Goal: Task Accomplishment & Management: Manage account settings

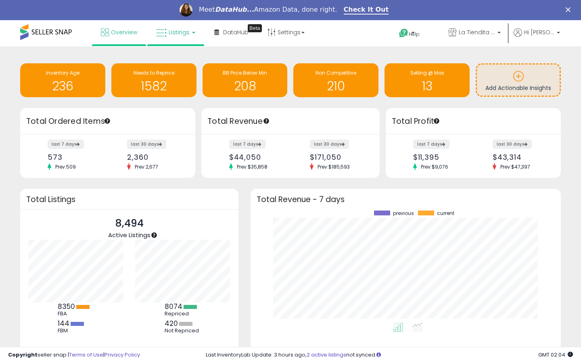
click at [172, 35] on span "Listings" at bounding box center [179, 32] width 21 height 8
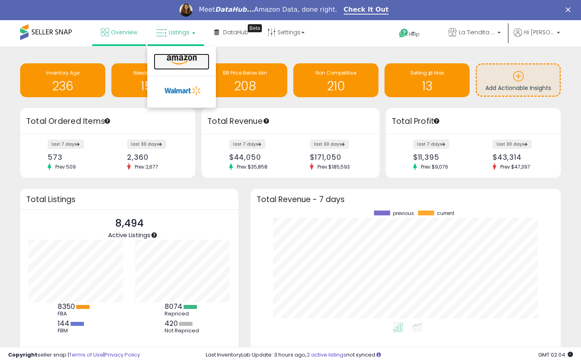
click at [183, 59] on icon at bounding box center [181, 60] width 35 height 10
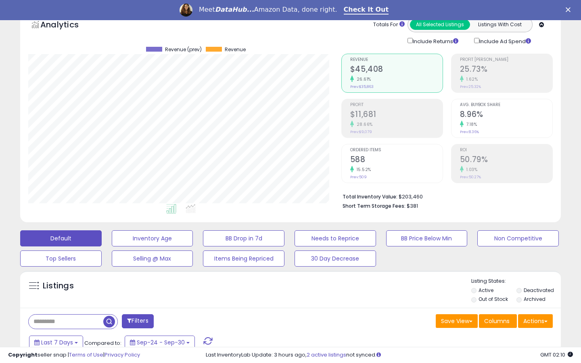
scroll to position [56, 0]
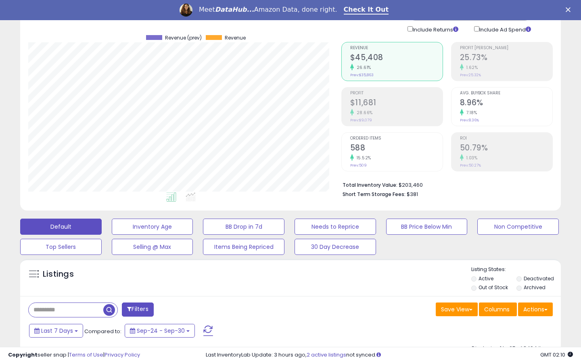
click at [496, 285] on label "Out of Stock" at bounding box center [493, 287] width 29 height 7
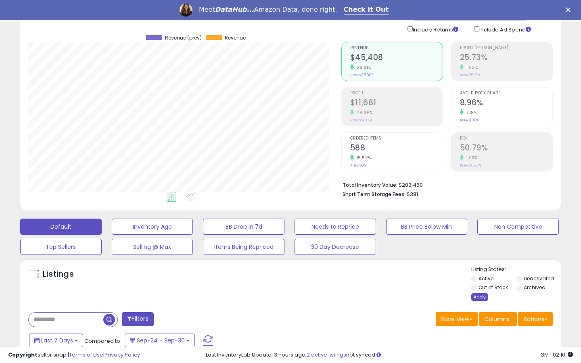
click at [482, 297] on div "Apply" at bounding box center [479, 297] width 17 height 8
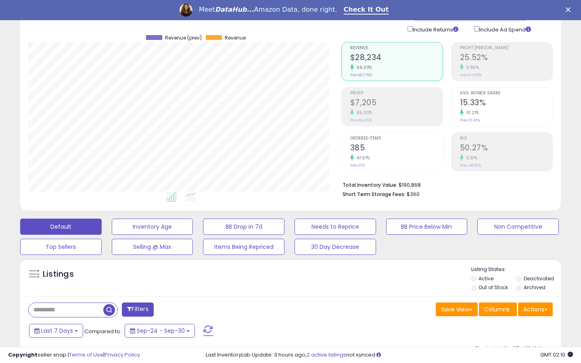
scroll to position [165, 313]
click at [360, 183] on b "Total Inventory Value:" at bounding box center [370, 185] width 55 height 7
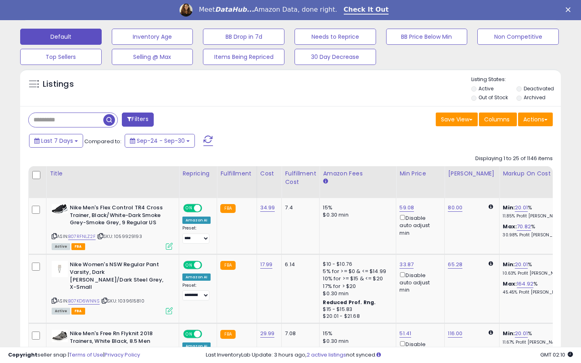
scroll to position [202, 0]
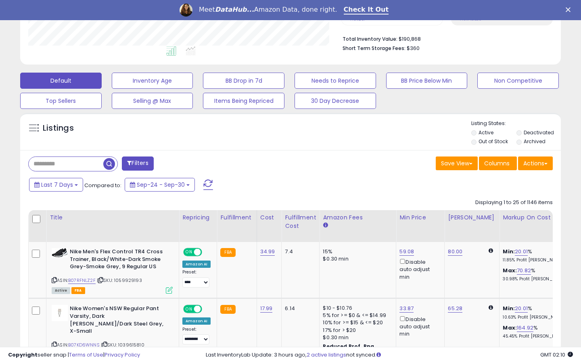
click at [132, 166] on button "Filters" at bounding box center [137, 164] width 31 height 14
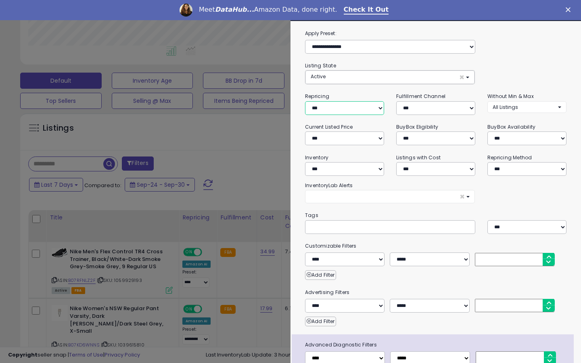
click at [330, 110] on select "**********" at bounding box center [344, 108] width 79 height 14
select select "***"
click at [305, 101] on select "**********" at bounding box center [344, 108] width 79 height 14
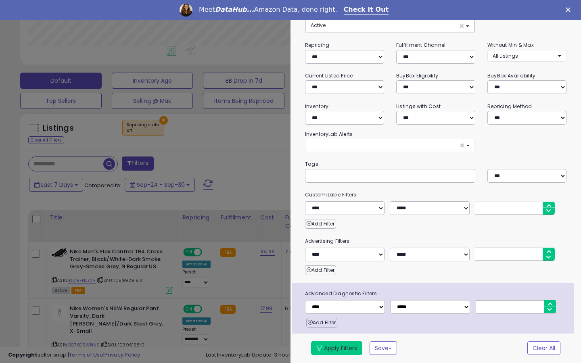
click at [330, 353] on button "Apply Filters" at bounding box center [336, 348] width 51 height 14
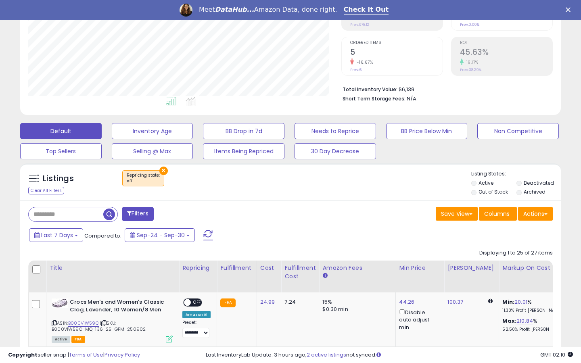
scroll to position [165, 313]
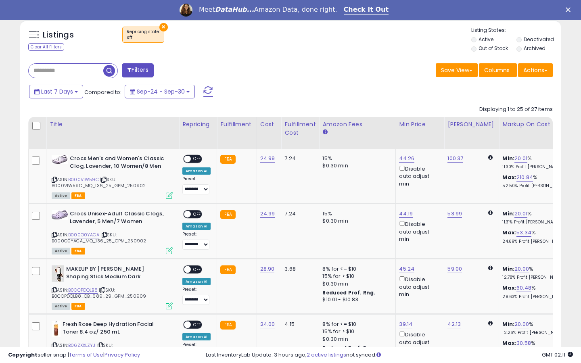
scroll to position [295, 0]
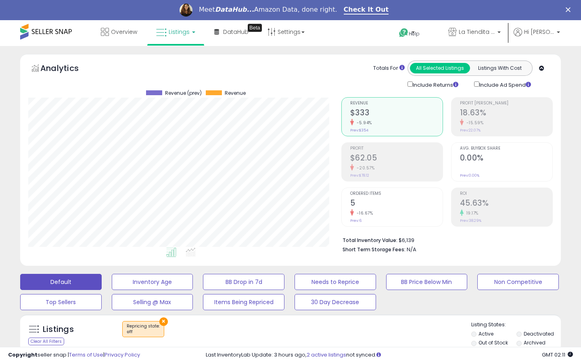
scroll to position [209, 0]
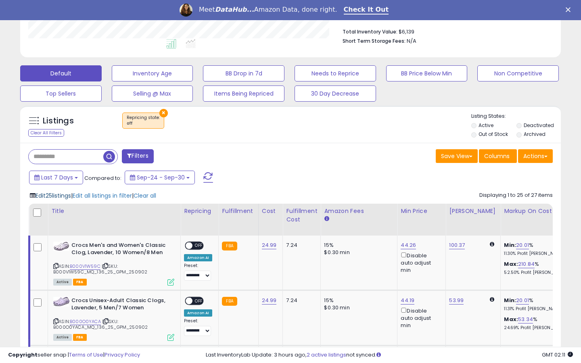
click at [60, 193] on span "Edit 25 listings" at bounding box center [54, 196] width 36 height 8
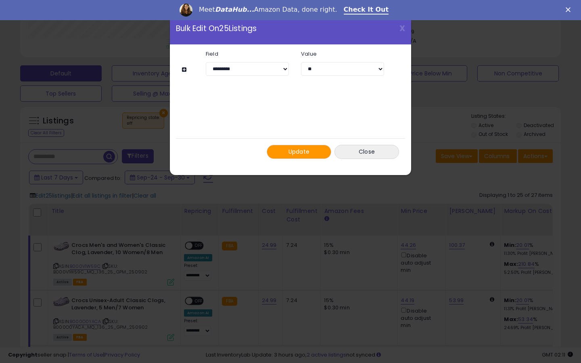
click at [307, 158] on button "Update" at bounding box center [299, 152] width 65 height 14
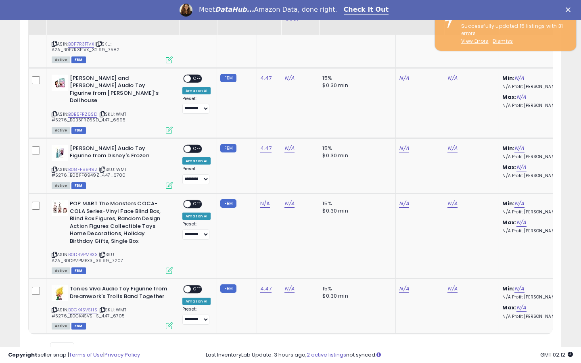
scroll to position [929, 0]
